Goal: Communication & Community: Answer question/provide support

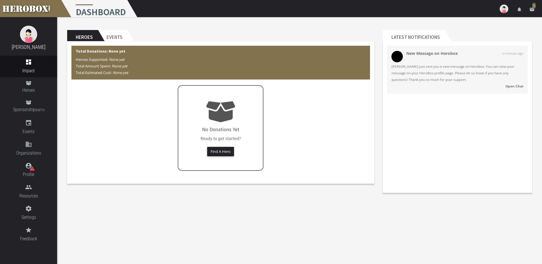
click at [441, 78] on span "[PERSON_NAME] just sent you a new message on Herobox. You can view your message…" at bounding box center [458, 73] width 132 height 20
click at [518, 85] on strong "Open Chat" at bounding box center [515, 86] width 18 height 5
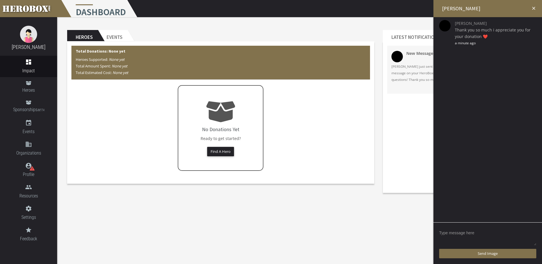
click at [463, 234] on textarea at bounding box center [487, 237] width 97 height 18
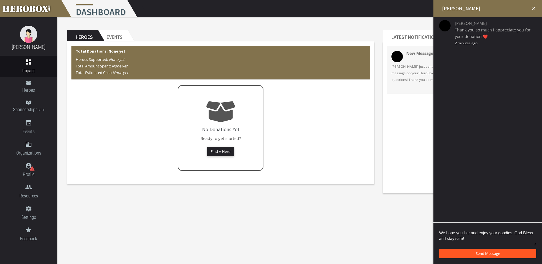
type textarea "We hope you like and enjoy your goodies. God Bless and stay safe!"
click at [481, 252] on span "Send Message" at bounding box center [488, 253] width 24 height 5
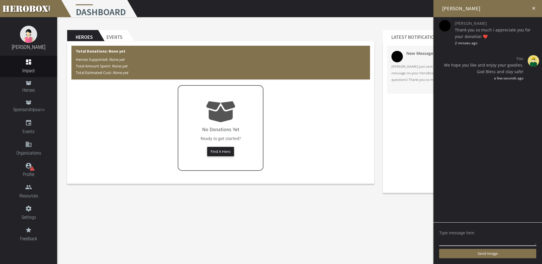
click at [533, 7] on icon "close" at bounding box center [533, 8] width 5 height 5
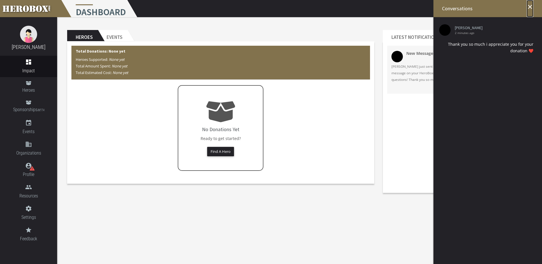
click at [531, 5] on icon "close" at bounding box center [530, 6] width 7 height 7
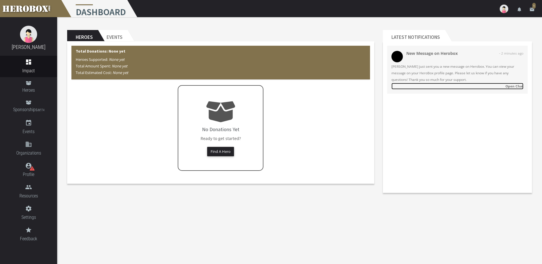
click at [515, 84] on strong "Open Chat" at bounding box center [515, 86] width 18 height 5
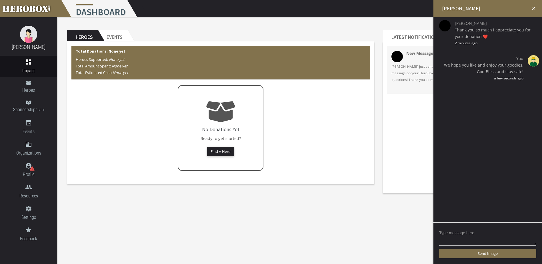
click at [533, 9] on icon "close" at bounding box center [533, 8] width 5 height 5
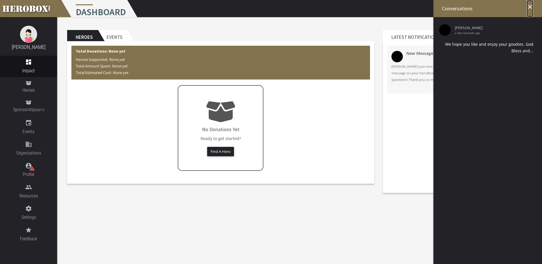
click at [531, 7] on icon "close" at bounding box center [530, 6] width 7 height 7
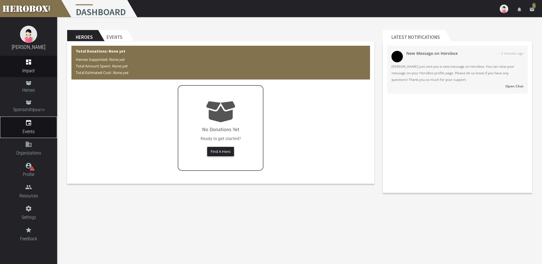
click at [28, 127] on link "event Events" at bounding box center [28, 127] width 57 height 21
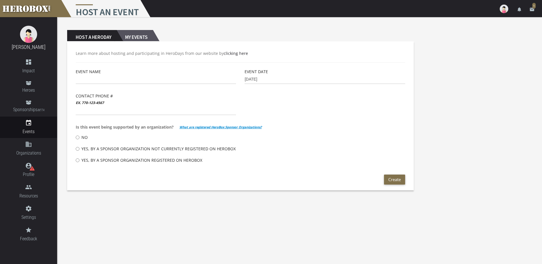
click at [145, 36] on h2 "My Events" at bounding box center [135, 35] width 36 height 11
